Goal: Information Seeking & Learning: Learn about a topic

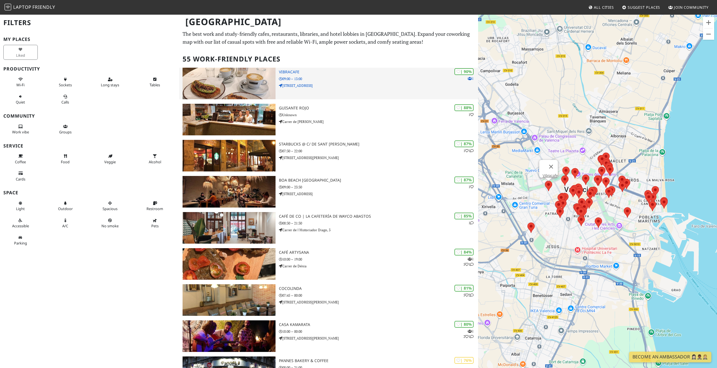
click at [468, 78] on icon at bounding box center [470, 78] width 4 height 3
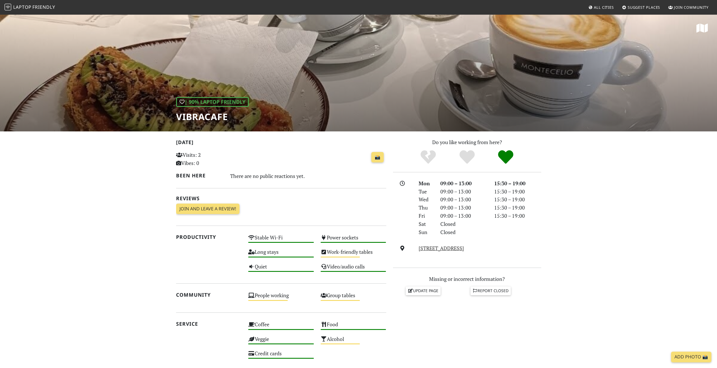
click at [205, 116] on h1 "Vibracafe" at bounding box center [212, 116] width 73 height 11
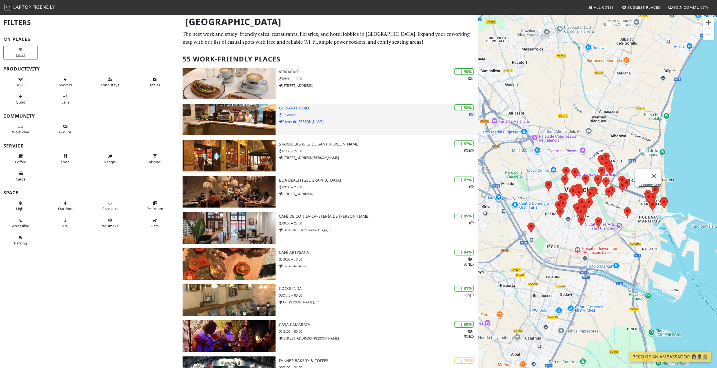
click at [293, 107] on h3 "Guisante Rojo" at bounding box center [378, 108] width 199 height 5
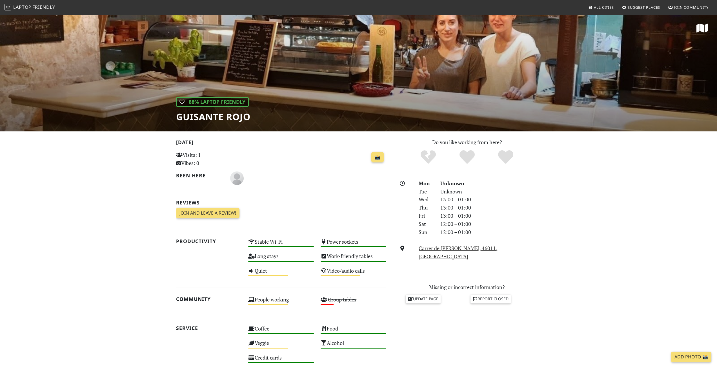
click at [213, 116] on h1 "Guisante Rojo" at bounding box center [213, 116] width 74 height 11
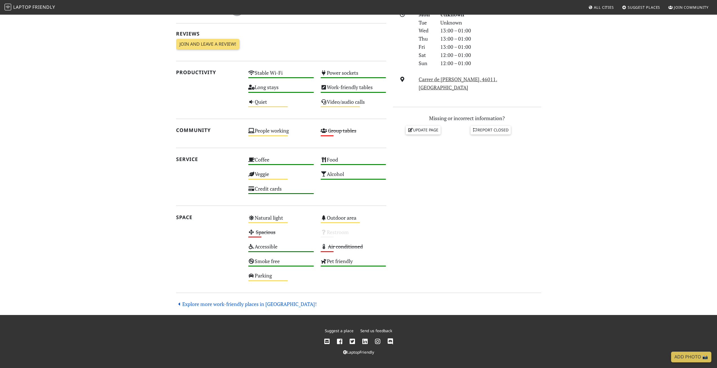
click at [223, 306] on link "Explore more work-friendly places in [GEOGRAPHIC_DATA]!" at bounding box center [246, 303] width 141 height 7
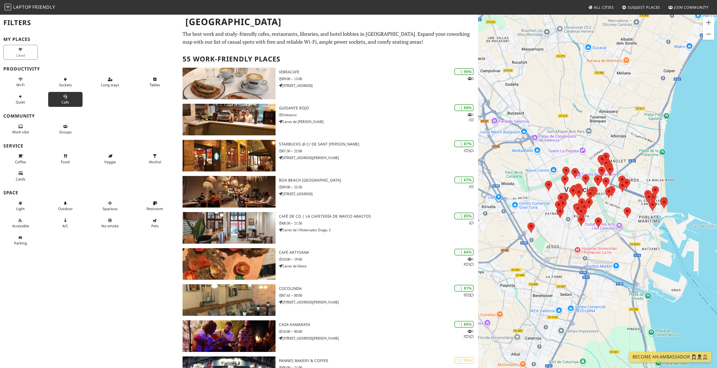
click at [61, 103] on span "Calls" at bounding box center [65, 101] width 8 height 5
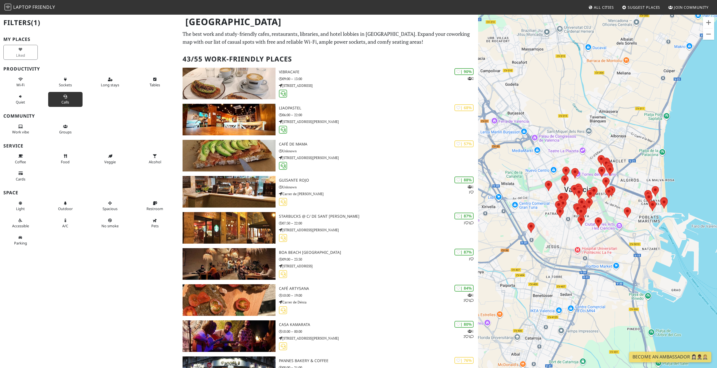
click at [59, 103] on button "Calls" at bounding box center [65, 99] width 34 height 15
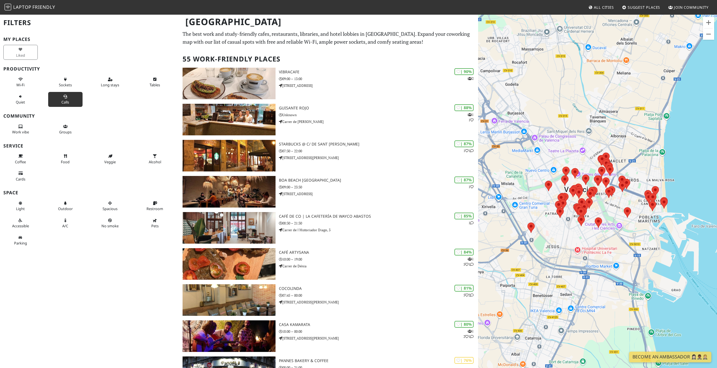
click at [59, 103] on button "Calls" at bounding box center [65, 99] width 34 height 15
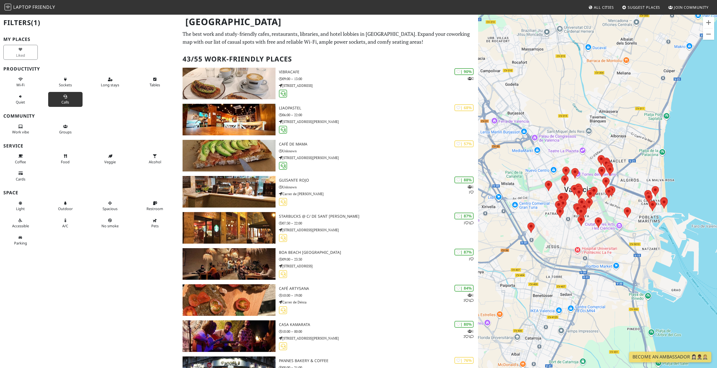
click at [59, 103] on button "Calls" at bounding box center [65, 99] width 34 height 15
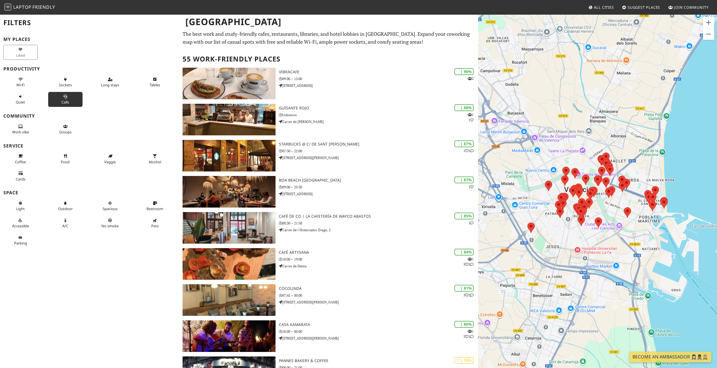
click at [59, 103] on button "Calls" at bounding box center [65, 99] width 34 height 15
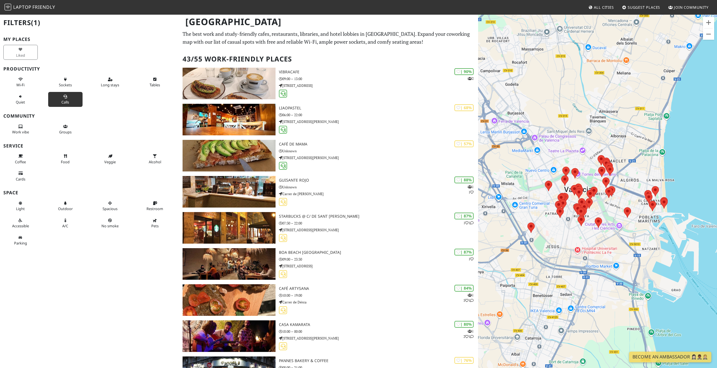
click at [59, 103] on button "Calls" at bounding box center [65, 99] width 34 height 15
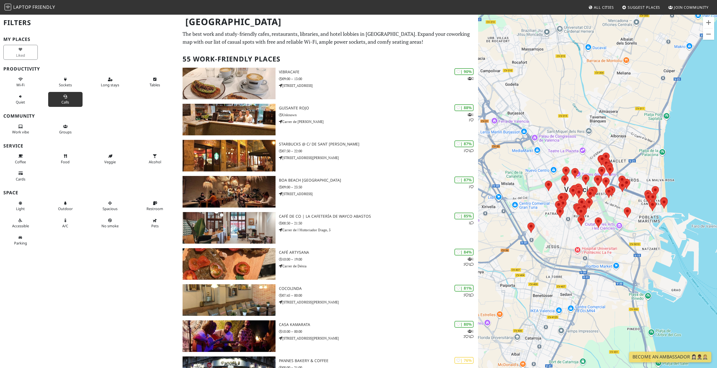
click at [59, 103] on button "Calls" at bounding box center [65, 99] width 34 height 15
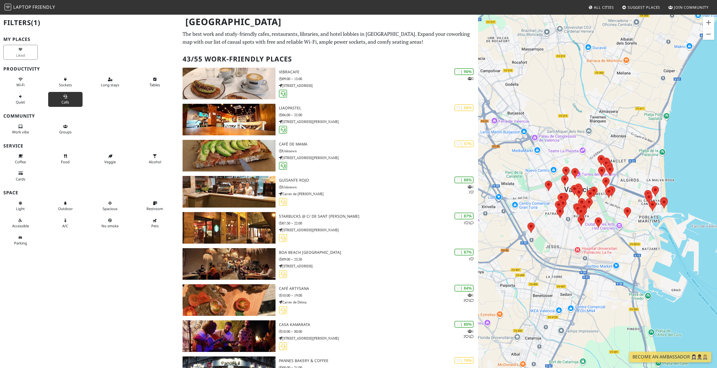
click at [59, 103] on button "Calls" at bounding box center [65, 99] width 34 height 15
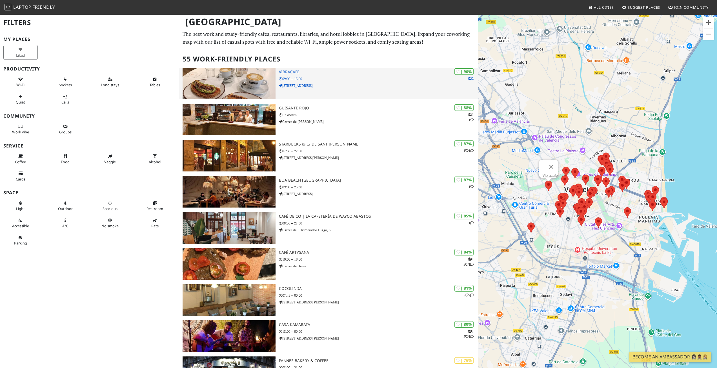
click at [325, 74] on h3 "Vibracafe" at bounding box center [378, 72] width 199 height 5
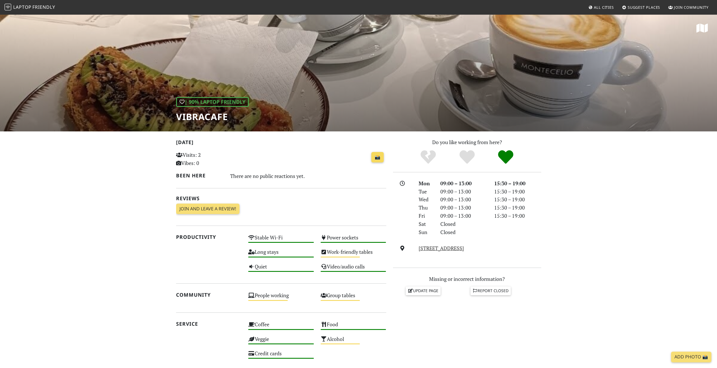
click at [377, 157] on link "📸" at bounding box center [377, 157] width 12 height 11
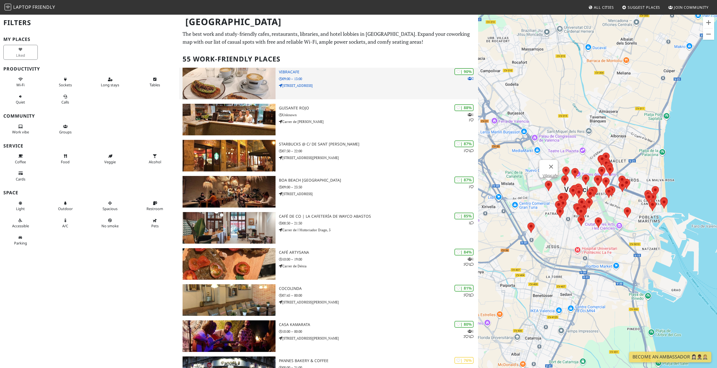
click at [325, 79] on p "09:00 – 13:00" at bounding box center [378, 78] width 199 height 5
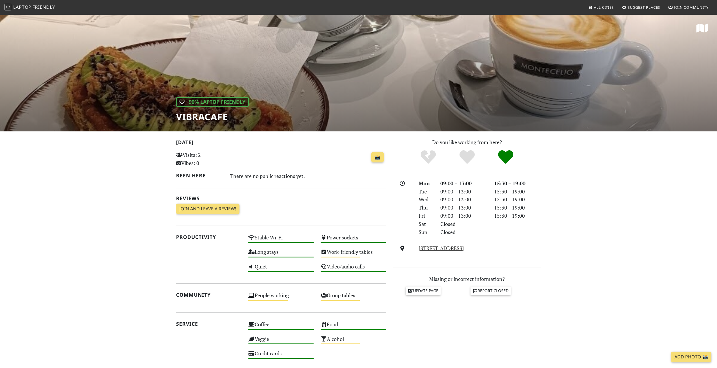
click at [196, 118] on h1 "Vibracafe" at bounding box center [212, 116] width 73 height 11
click at [195, 117] on h1 "Vibracafe" at bounding box center [212, 116] width 73 height 11
